Goal: Task Accomplishment & Management: Complete application form

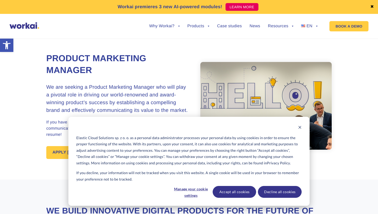
click at [71, 152] on div "Elastic Cloud Solutions sp. z o. o. as a personal data administrator processes …" at bounding box center [188, 161] width 241 height 89
click at [236, 195] on button "Accept all cookies" at bounding box center [234, 192] width 44 height 12
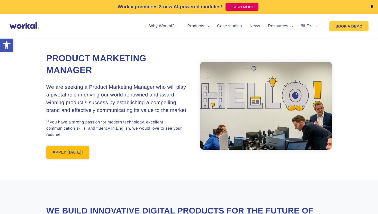
click at [73, 152] on link "APPLY [DATE]!" at bounding box center [67, 152] width 43 height 13
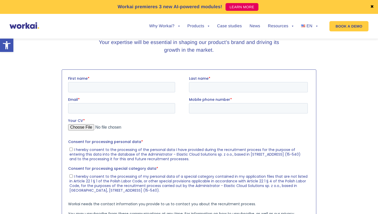
scroll to position [679, 0]
click at [83, 86] on input "First name *" at bounding box center [121, 87] width 107 height 10
type input "Yahor"
click at [194, 83] on input "Last name *" at bounding box center [248, 87] width 119 height 10
type input "Yurchuk"
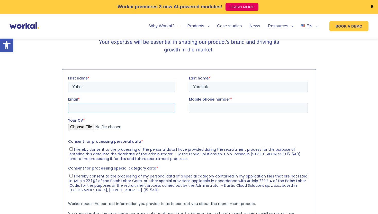
click at [147, 110] on input "Email *" at bounding box center [121, 108] width 107 height 10
type input "[EMAIL_ADDRESS][DOMAIN_NAME]"
click at [213, 110] on input "Mobile phone number *" at bounding box center [248, 108] width 119 height 10
type input "[PHONE_NUMBER]"
click at [88, 126] on input "Your CV *" at bounding box center [187, 129] width 239 height 10
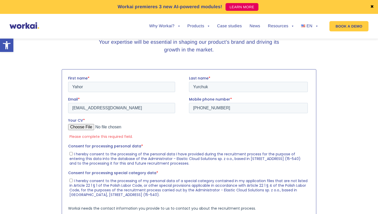
type input "C:\fakepath\Yahor_Yurchuk_Product_Marketing_Manager_.pdf"
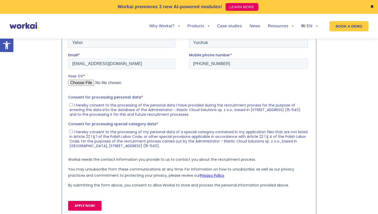
scroll to position [725, 0]
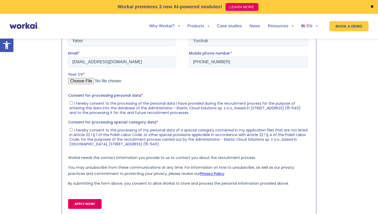
click at [70, 104] on input "I hereby consent to the processing of the personal data I have provided during …" at bounding box center [70, 102] width 3 height 3
checkbox input "true"
click at [70, 131] on input "I hereby consent to the processing of my personal data of a special category co…" at bounding box center [70, 129] width 3 height 3
checkbox input "true"
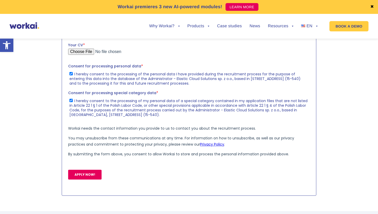
scroll to position [779, 0]
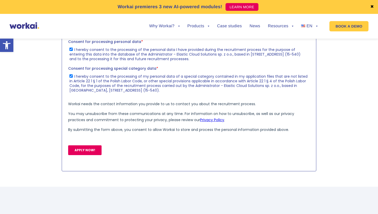
click at [86, 153] on input "APPLY NOW!" at bounding box center [84, 150] width 33 height 10
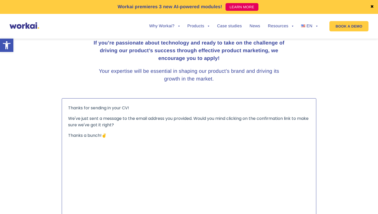
scroll to position [648, 0]
